Goal: Navigation & Orientation: Find specific page/section

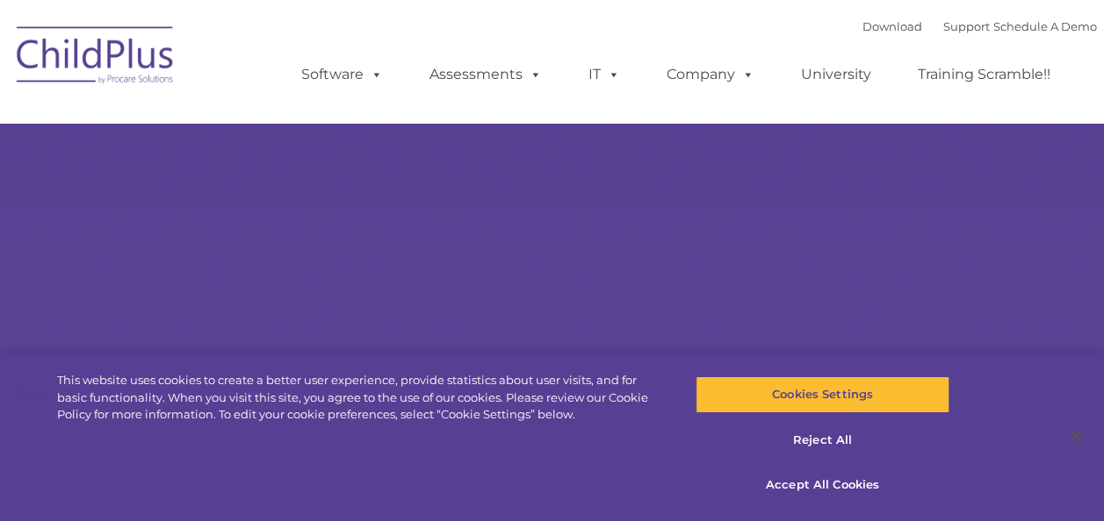
select select "MEDIUM"
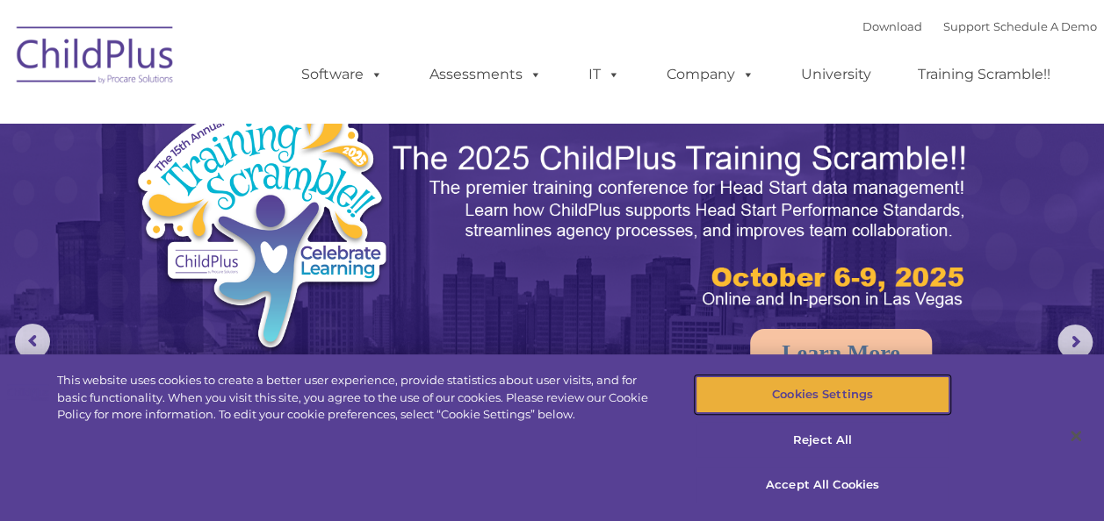
click at [895, 400] on button "Cookies Settings" at bounding box center [822, 395] width 254 height 37
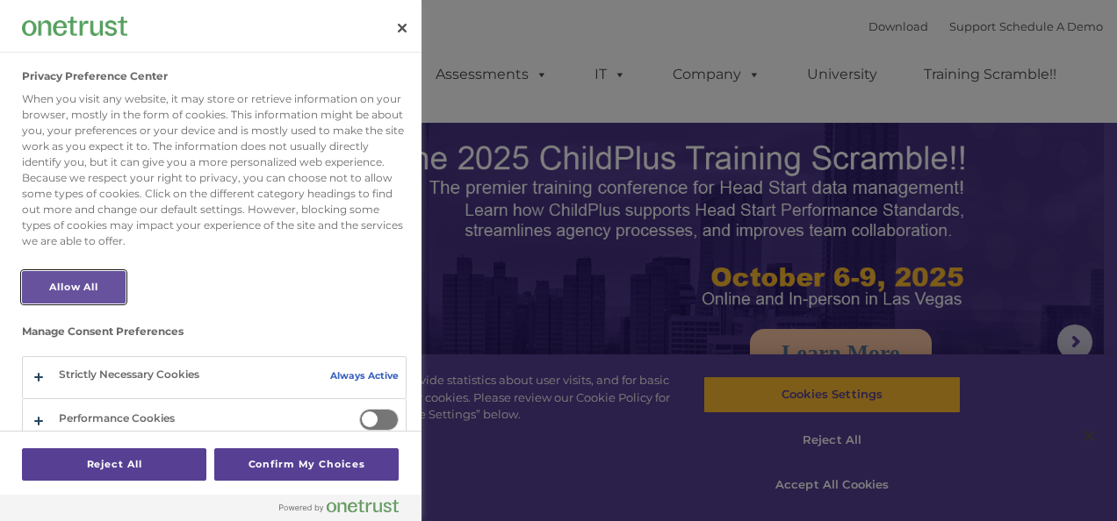
click at [67, 277] on button "Allow All" at bounding box center [74, 287] width 104 height 32
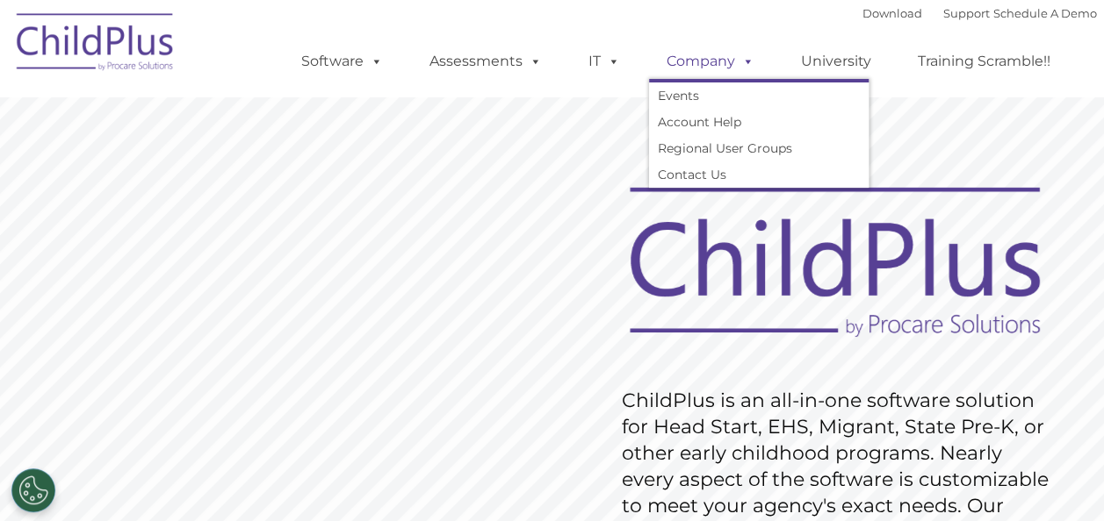
click at [735, 69] on span at bounding box center [744, 61] width 19 height 17
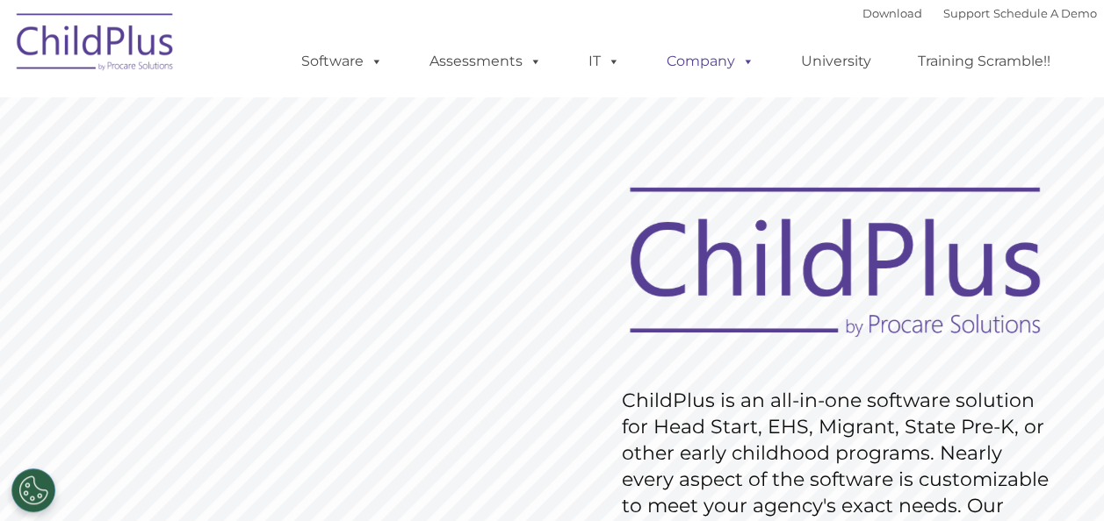
click at [735, 69] on span at bounding box center [744, 61] width 19 height 17
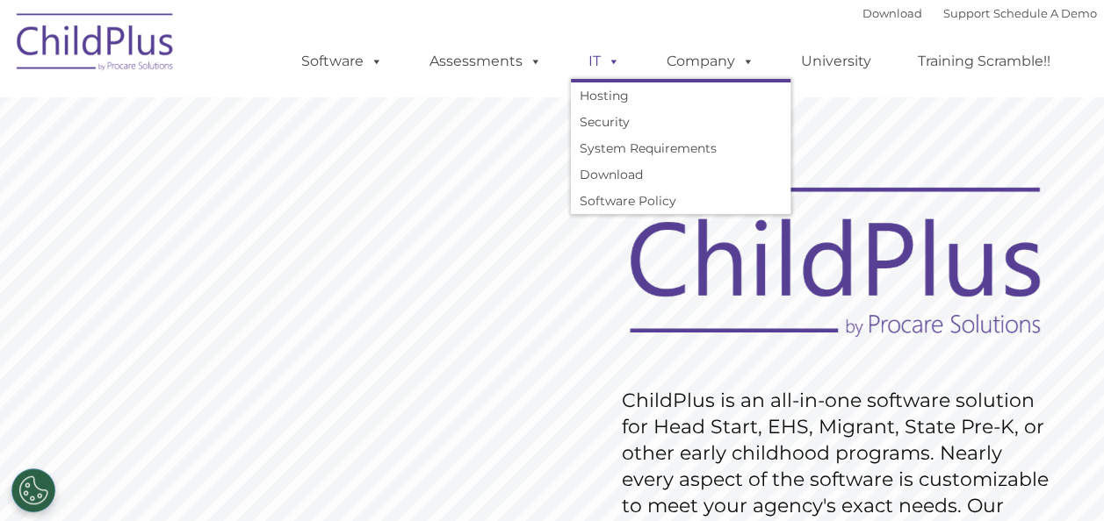
click at [600, 64] on span at bounding box center [609, 61] width 19 height 17
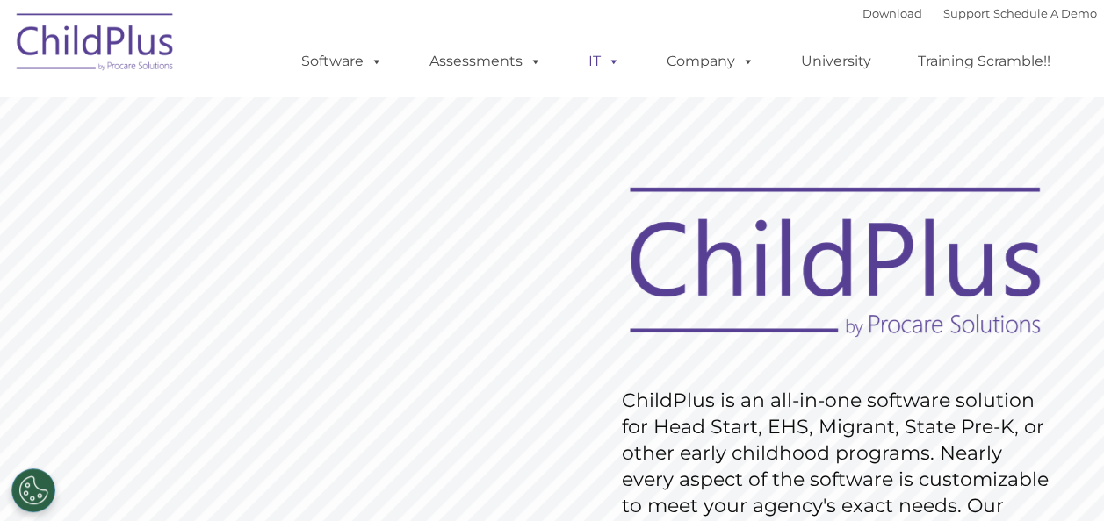
drag, startPoint x: 605, startPoint y: 45, endPoint x: 615, endPoint y: 47, distance: 10.9
click at [606, 53] on span at bounding box center [609, 61] width 19 height 17
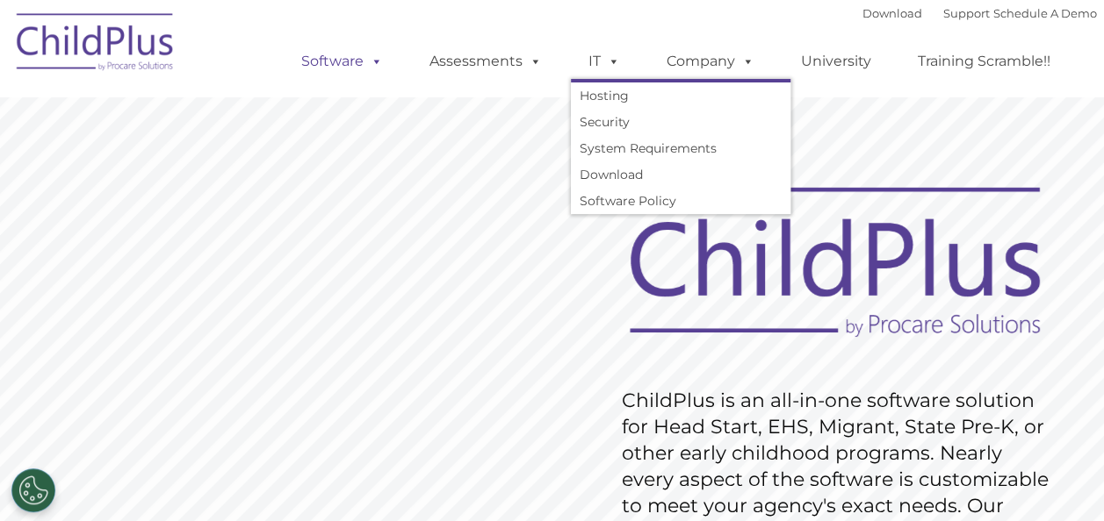
click at [352, 68] on link "Software" at bounding box center [342, 61] width 117 height 35
